Goal: Find specific page/section: Find specific page/section

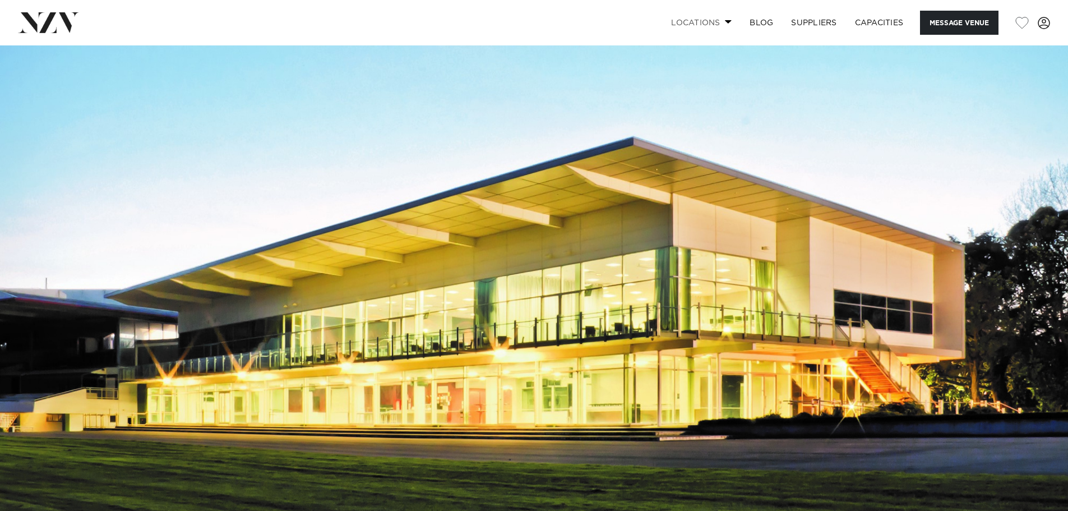
click at [708, 30] on link "Locations" at bounding box center [701, 23] width 79 height 24
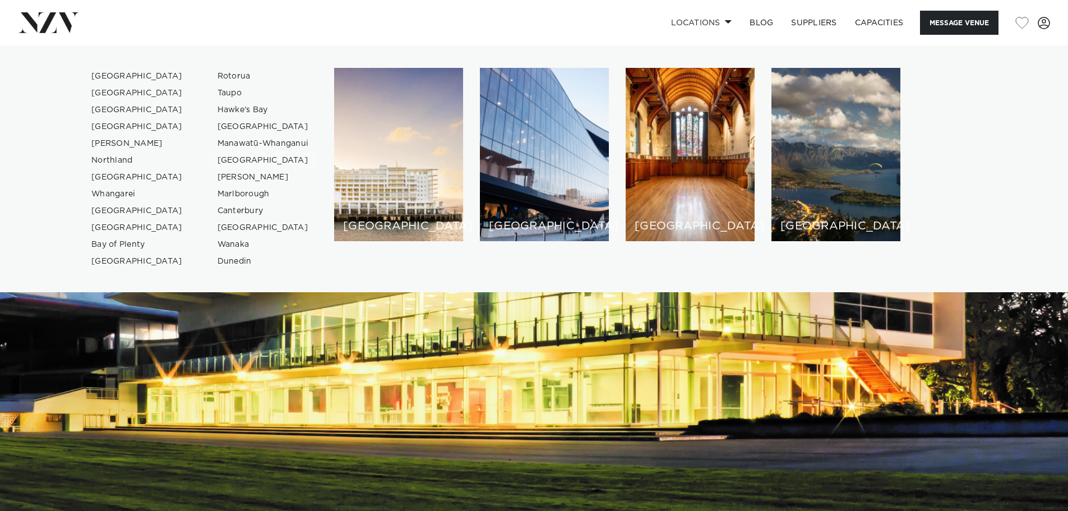
click at [242, 163] on link "[GEOGRAPHIC_DATA]" at bounding box center [263, 160] width 109 height 17
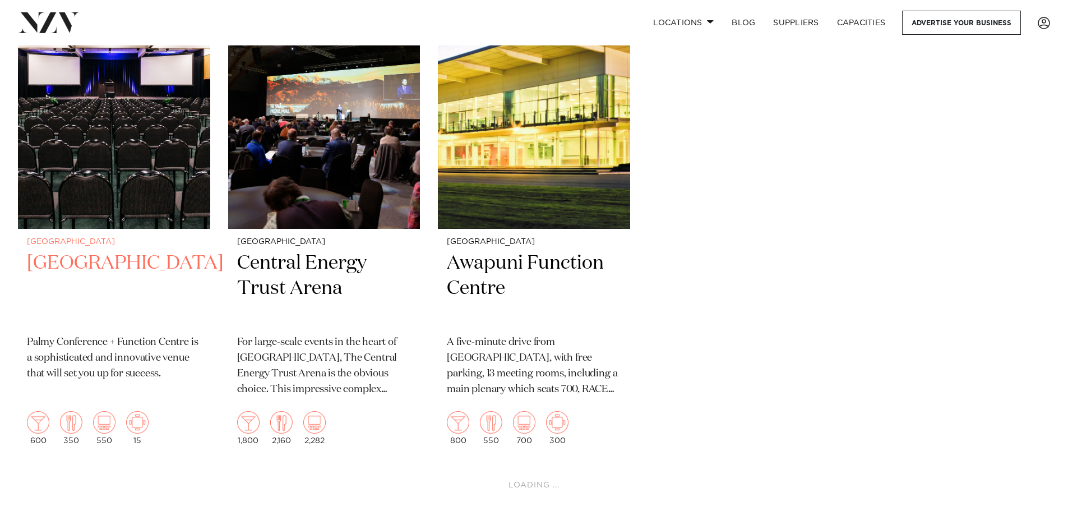
scroll to position [393, 0]
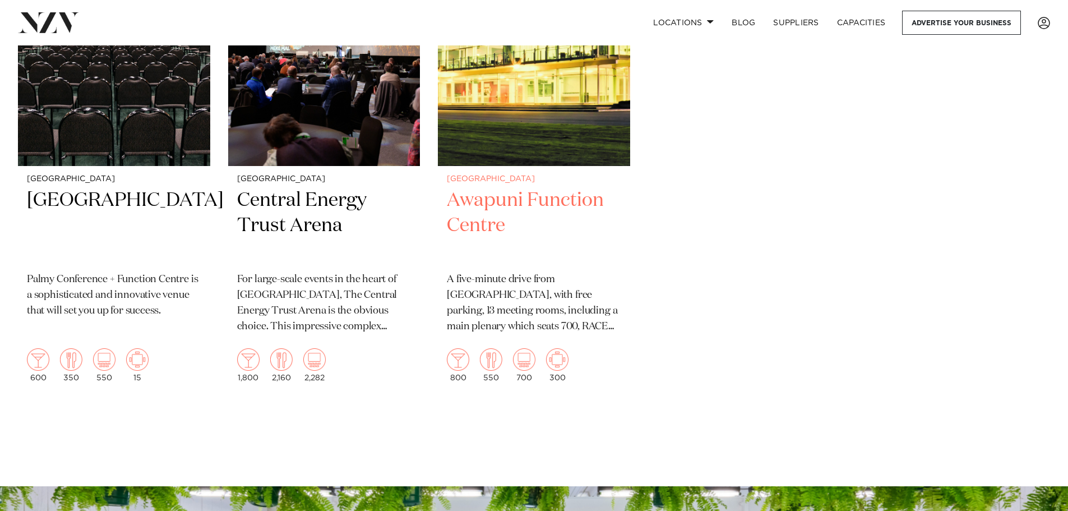
click at [472, 220] on h2 "Awapuni Function Centre" at bounding box center [534, 226] width 174 height 76
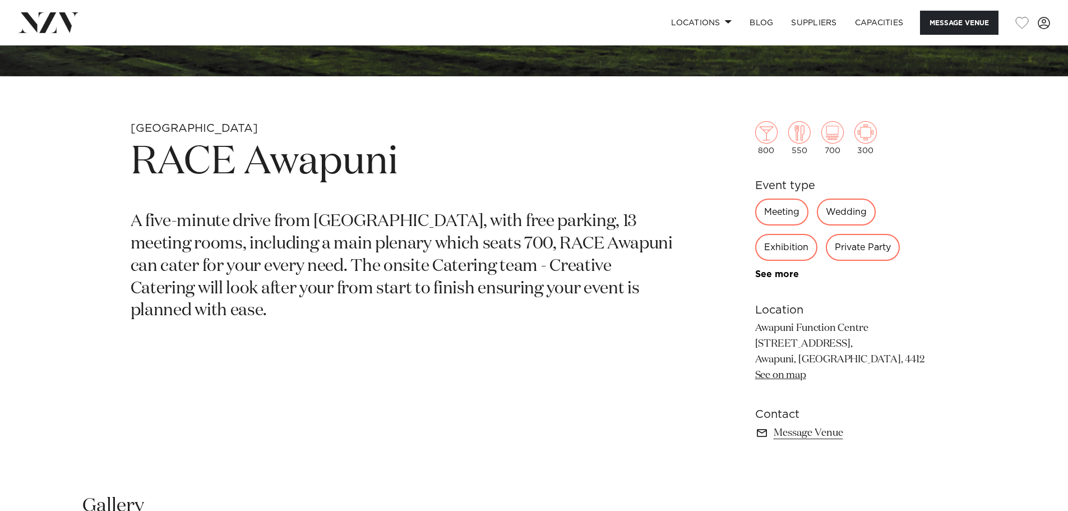
scroll to position [415, 0]
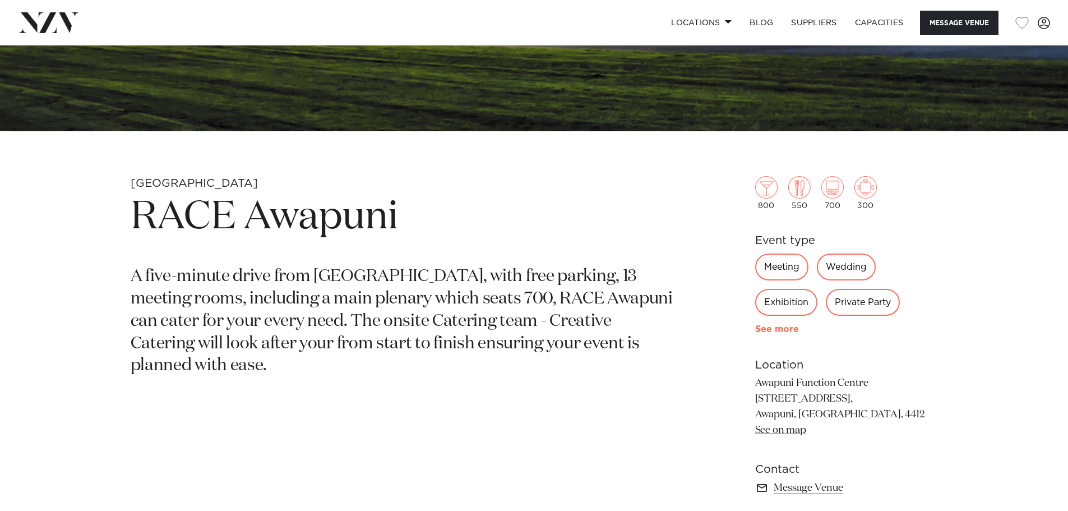
click at [775, 329] on link "See more" at bounding box center [798, 329] width 87 height 9
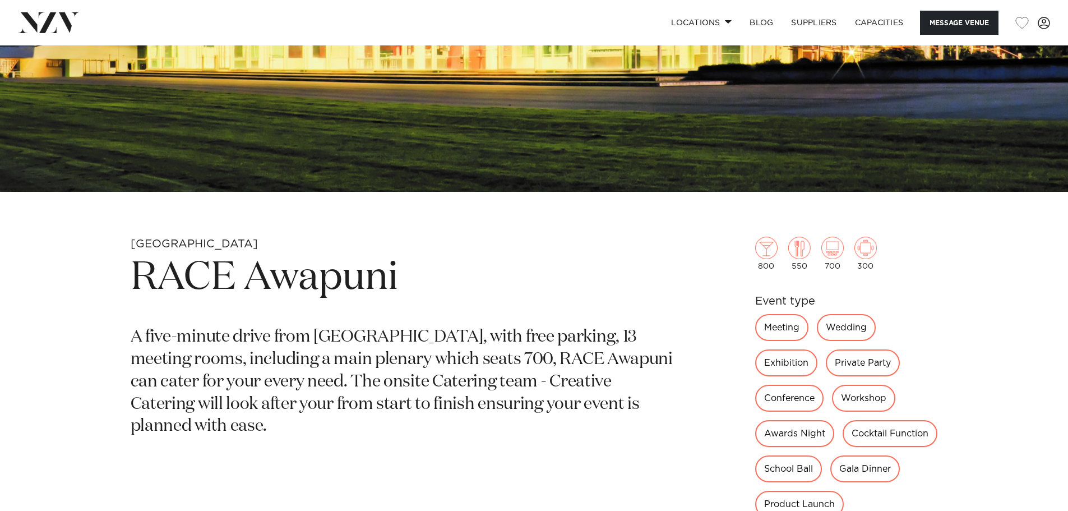
scroll to position [359, 0]
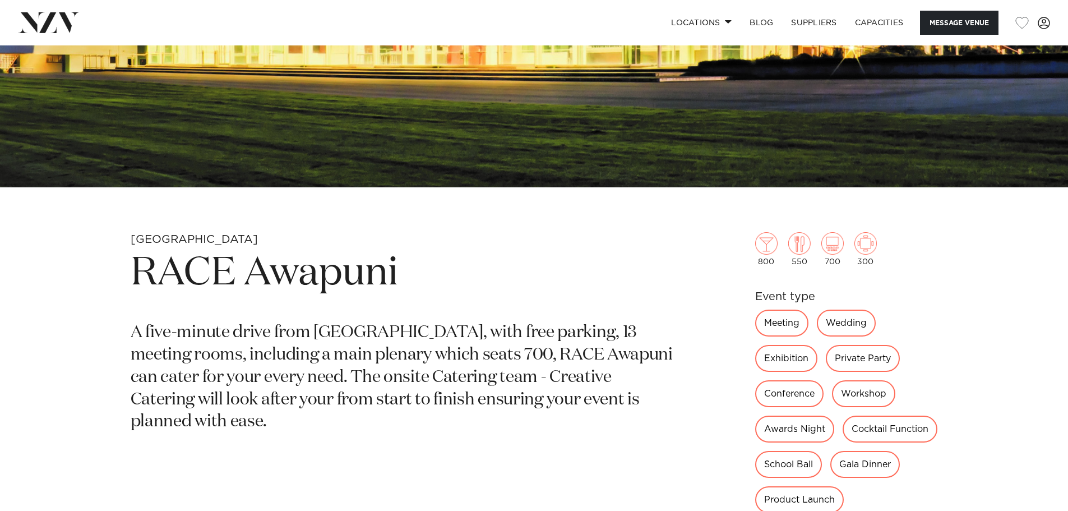
click at [772, 323] on div "Meeting" at bounding box center [781, 323] width 53 height 27
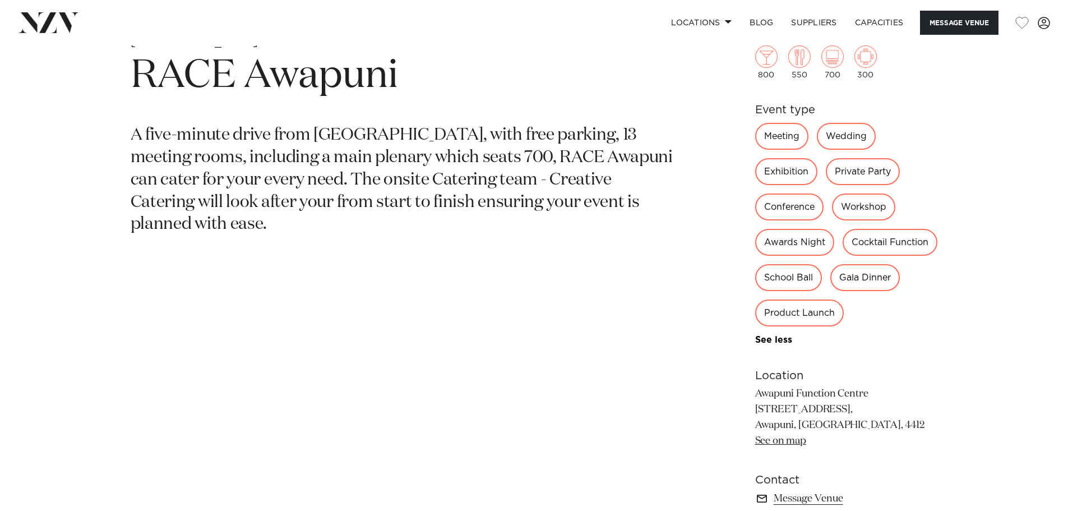
scroll to position [0, 0]
